Goal: Task Accomplishment & Management: Use online tool/utility

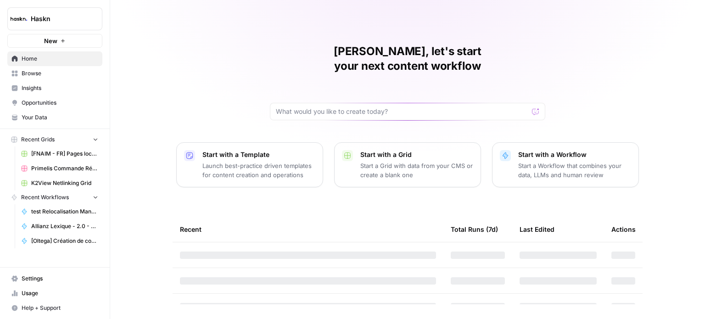
click at [75, 58] on span "Home" at bounding box center [60, 59] width 77 height 8
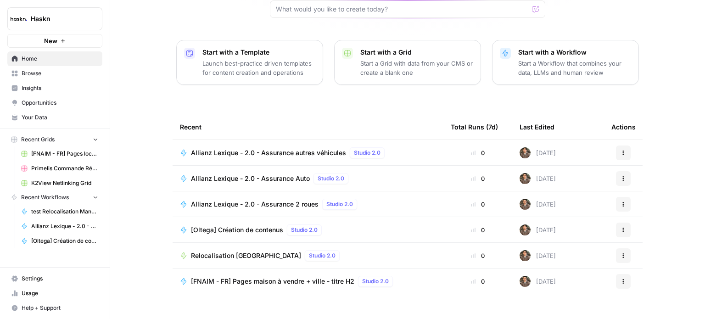
scroll to position [103, 0]
click at [297, 148] on span "Allianz Lexique - 2.0 - Assurance autres véhicules" at bounding box center [268, 152] width 155 height 9
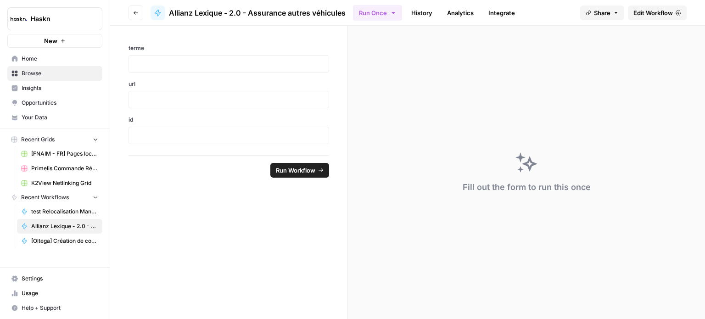
click at [638, 15] on span "Edit Workflow" at bounding box center [653, 12] width 39 height 9
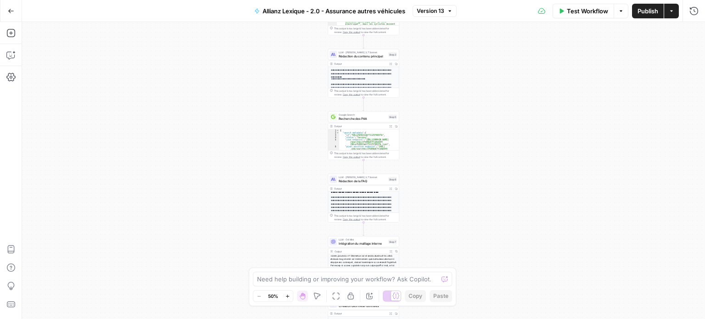
scroll to position [92, 0]
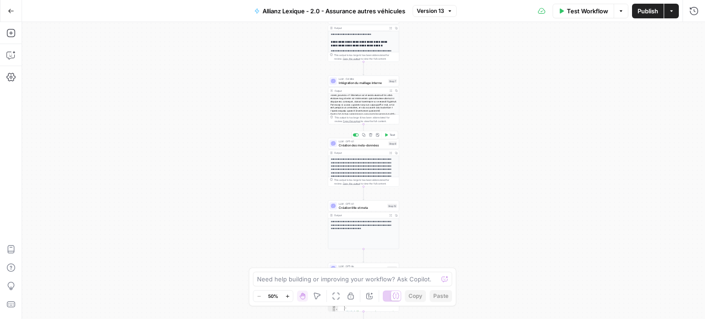
click at [375, 147] on span "Création des meta-données" at bounding box center [363, 145] width 48 height 5
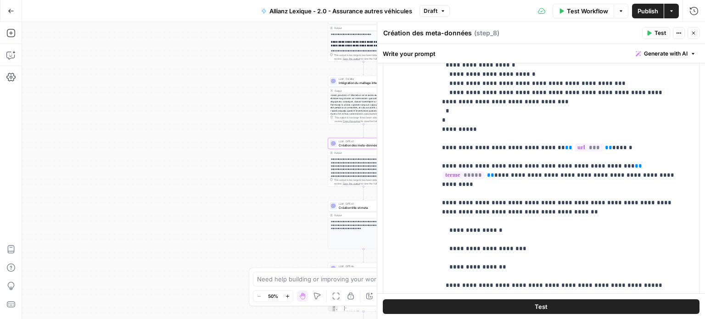
scroll to position [367, 0]
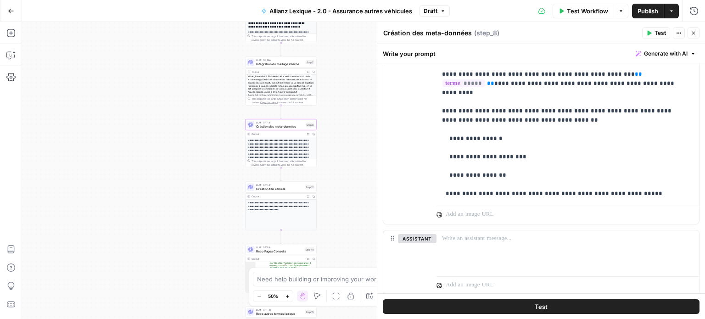
drag, startPoint x: 257, startPoint y: 182, endPoint x: 174, endPoint y: 162, distance: 85.0
click at [174, 162] on div "Workflow Set Inputs Inputs LLM · Perplexity Sonar Prompt LLM Step 16 Output Exp…" at bounding box center [363, 170] width 683 height 297
click at [275, 188] on span "Création title et meta" at bounding box center [278, 187] width 47 height 5
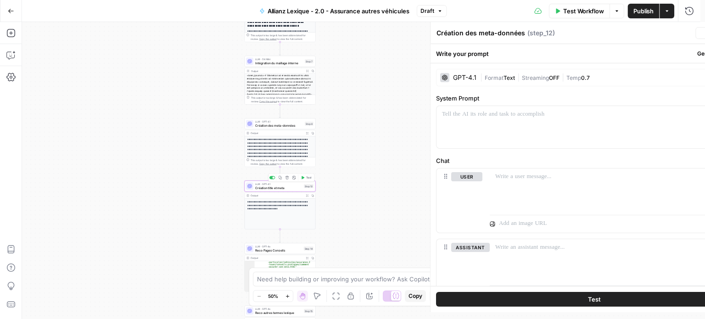
type textarea "Création title et meta"
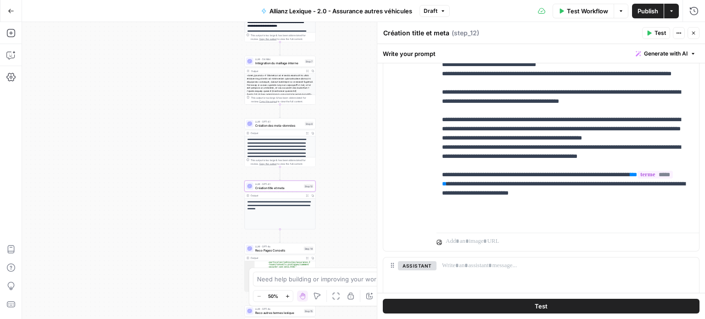
scroll to position [184, 0]
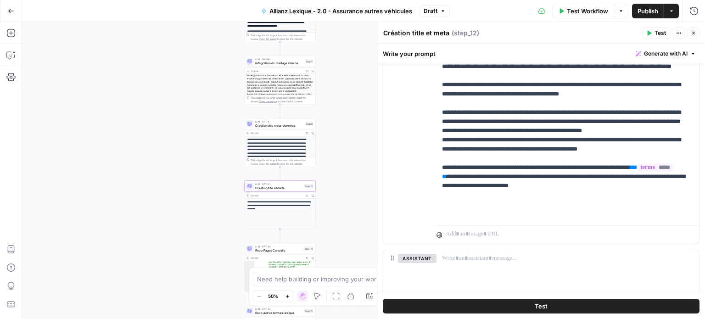
click at [693, 35] on icon "button" at bounding box center [694, 33] width 6 height 6
